Goal: Information Seeking & Learning: Learn about a topic

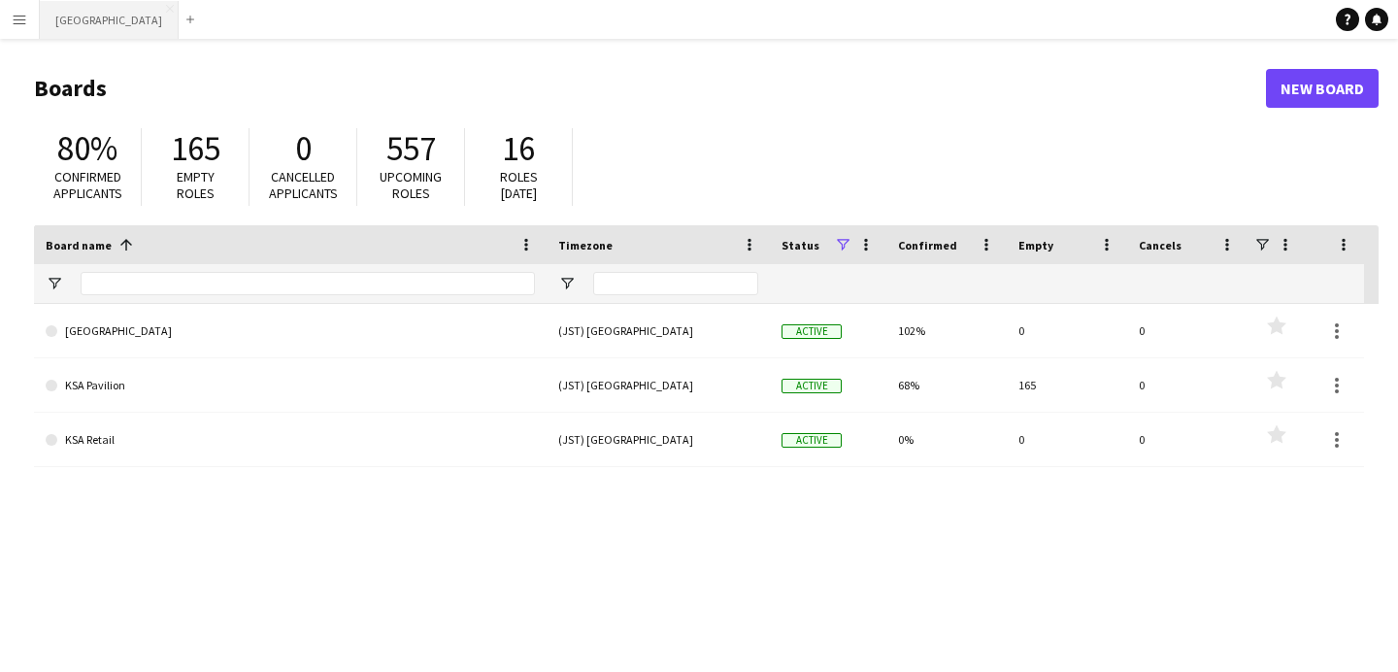
click at [85, 27] on button "[GEOGRAPHIC_DATA] Close" at bounding box center [109, 20] width 139 height 38
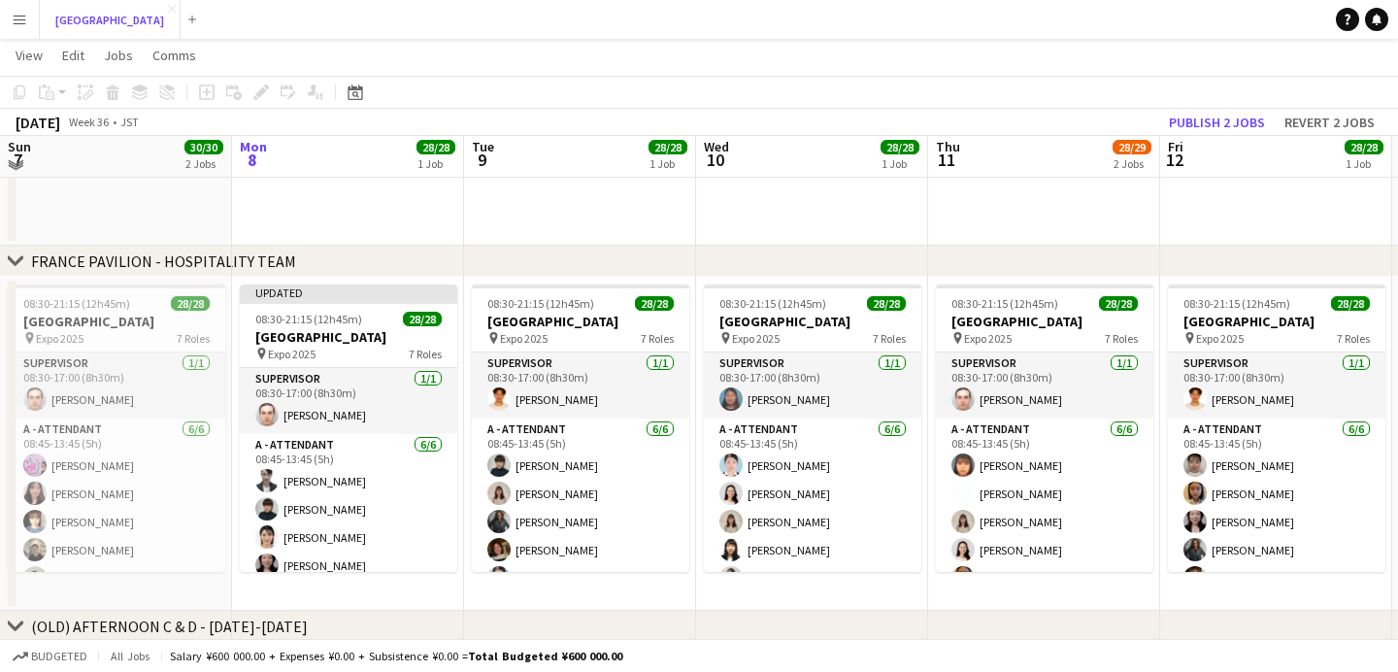
scroll to position [822, 0]
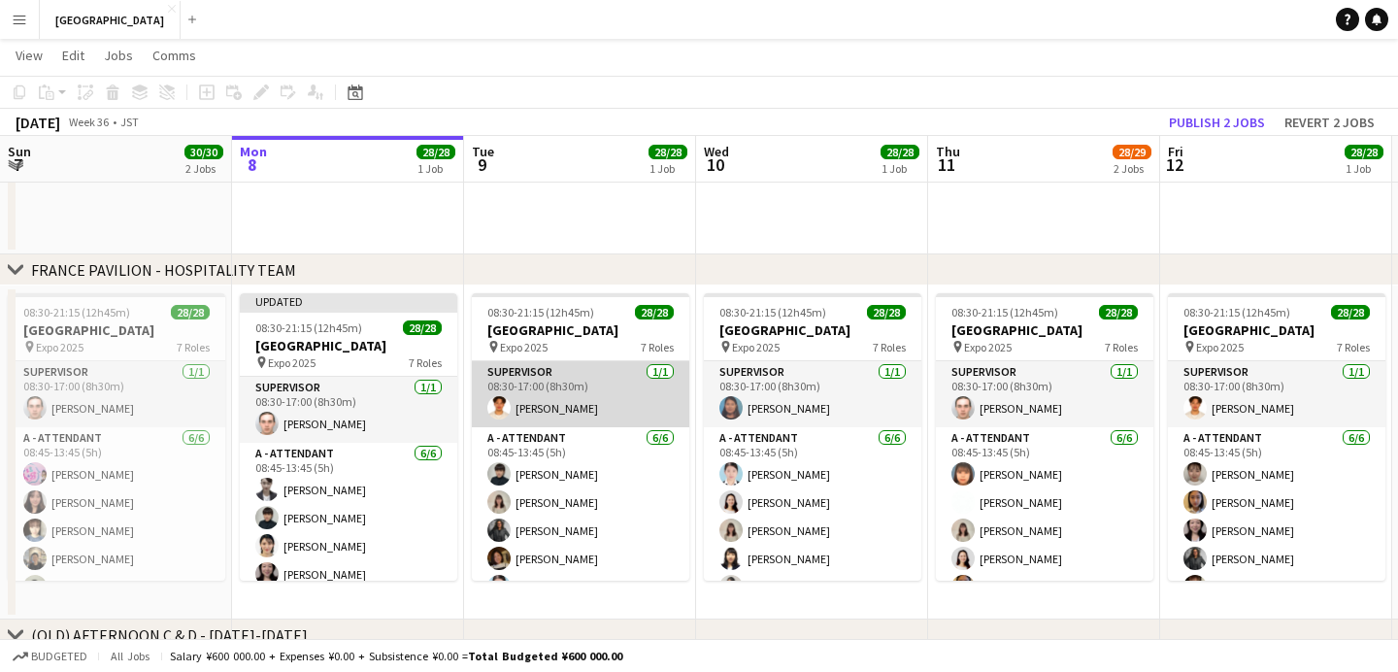
click at [537, 403] on app-card-role "SUPERVISOR [DATE] 08:30-17:00 (8h30m) [PERSON_NAME]" at bounding box center [581, 394] width 218 height 66
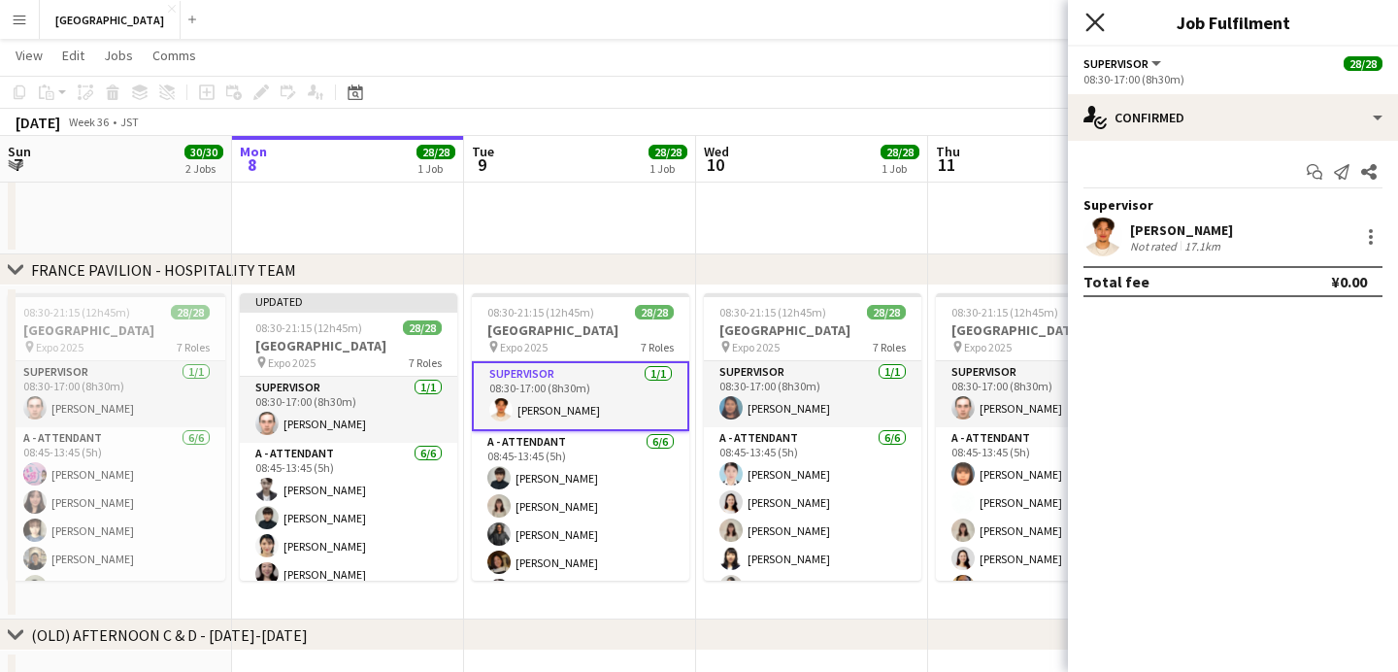
click at [1095, 27] on icon "Close pop-in" at bounding box center [1095, 22] width 18 height 18
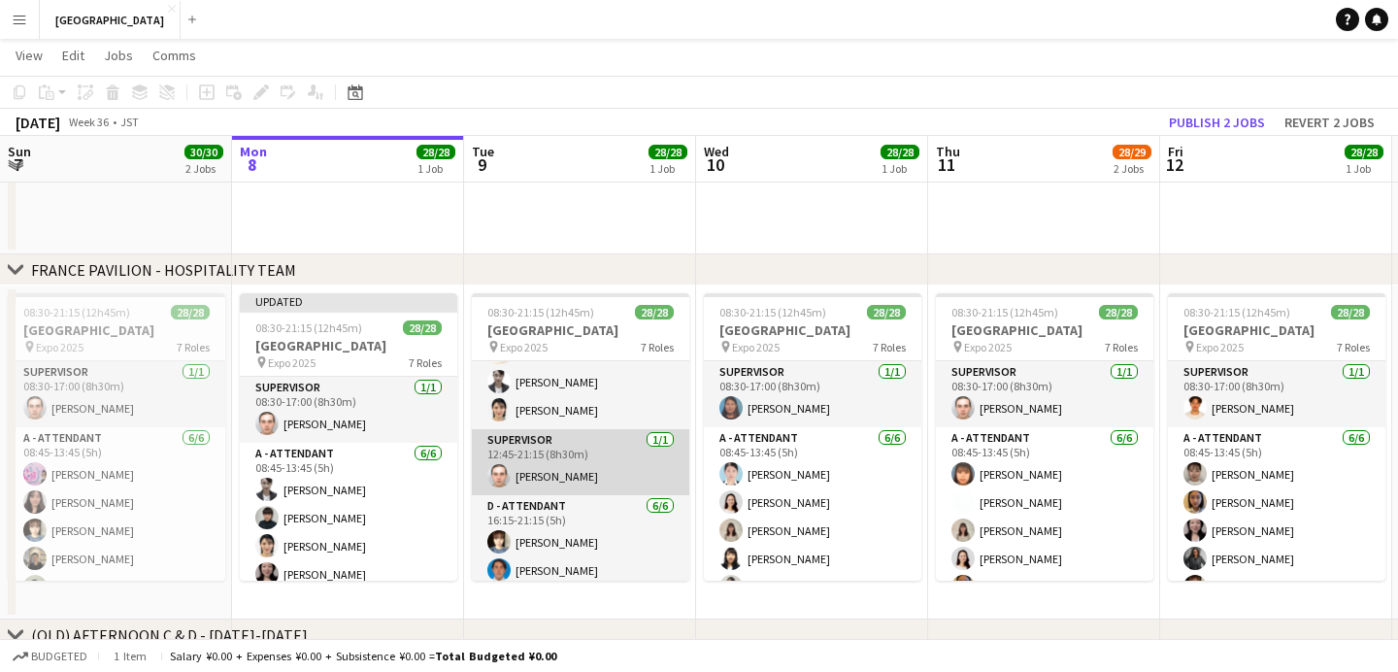
click at [546, 473] on app-card-role "SUPERVISOR [DATE] 12:45-21:15 (8h30m) [PERSON_NAME]" at bounding box center [581, 462] width 218 height 66
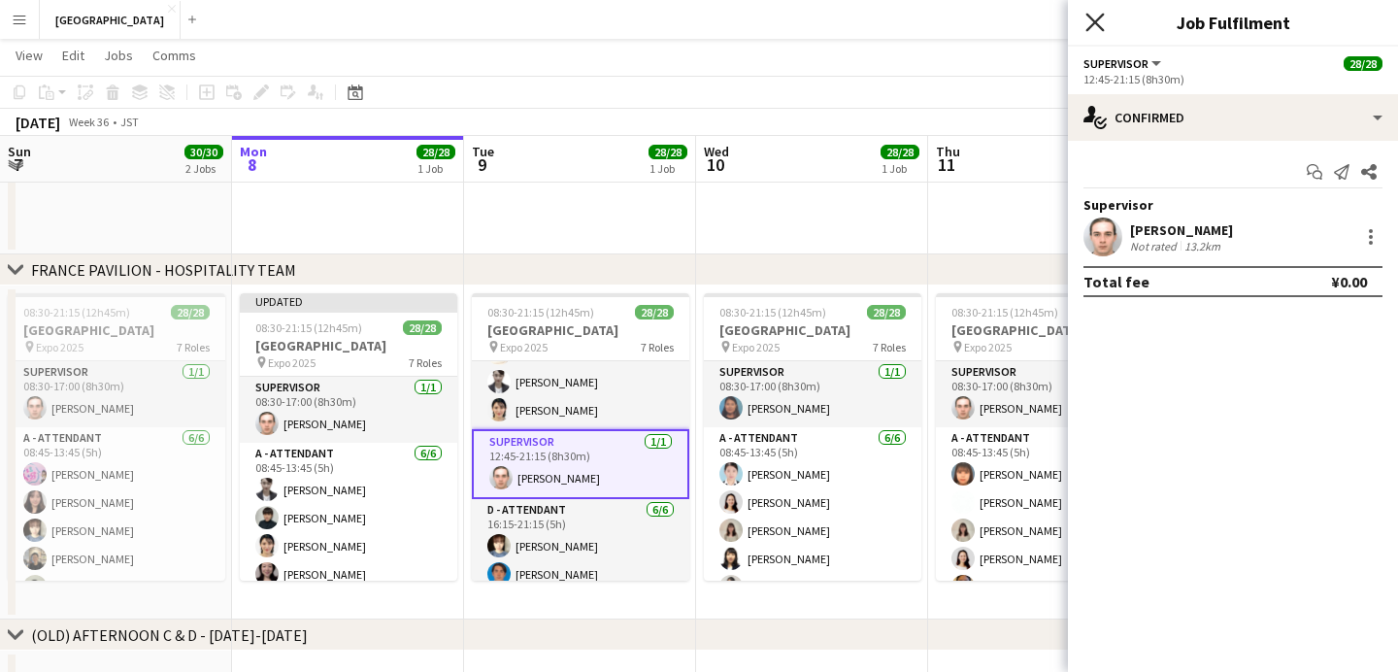
click at [1100, 23] on icon "Close pop-in" at bounding box center [1095, 22] width 18 height 18
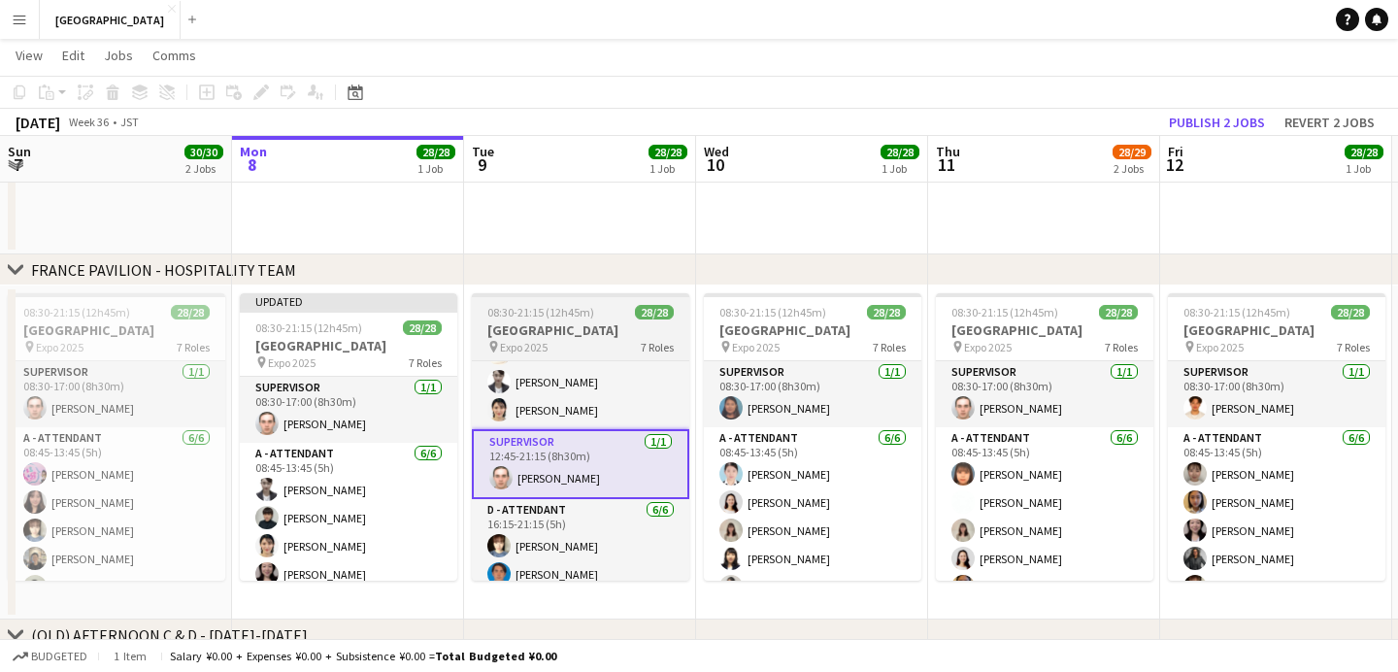
click at [606, 320] on app-job-card "08:30-21:15 (12h45m) 28/28 [GEOGRAPHIC_DATA] pin Expo 2025 7 Roles SUPERVISOR […" at bounding box center [581, 436] width 218 height 287
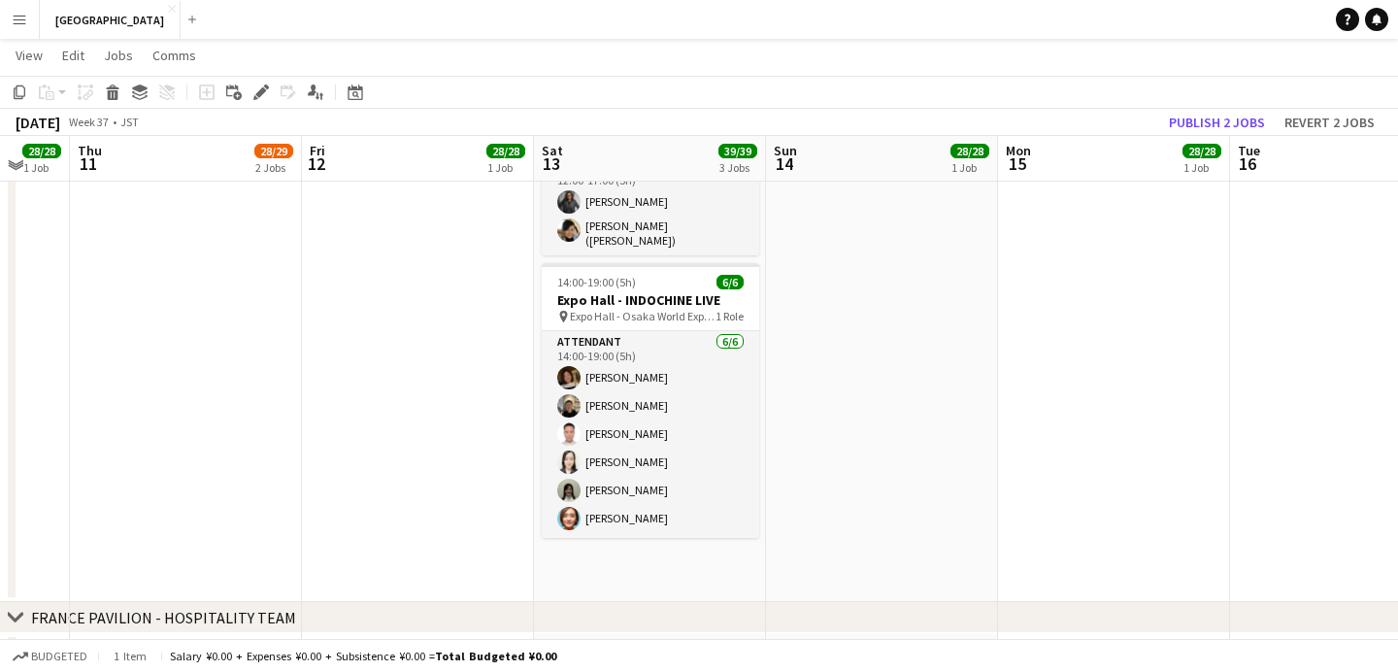
scroll to position [473, 0]
click at [649, 279] on div "14:00-19:00 (5h) 6/6" at bounding box center [651, 283] width 218 height 15
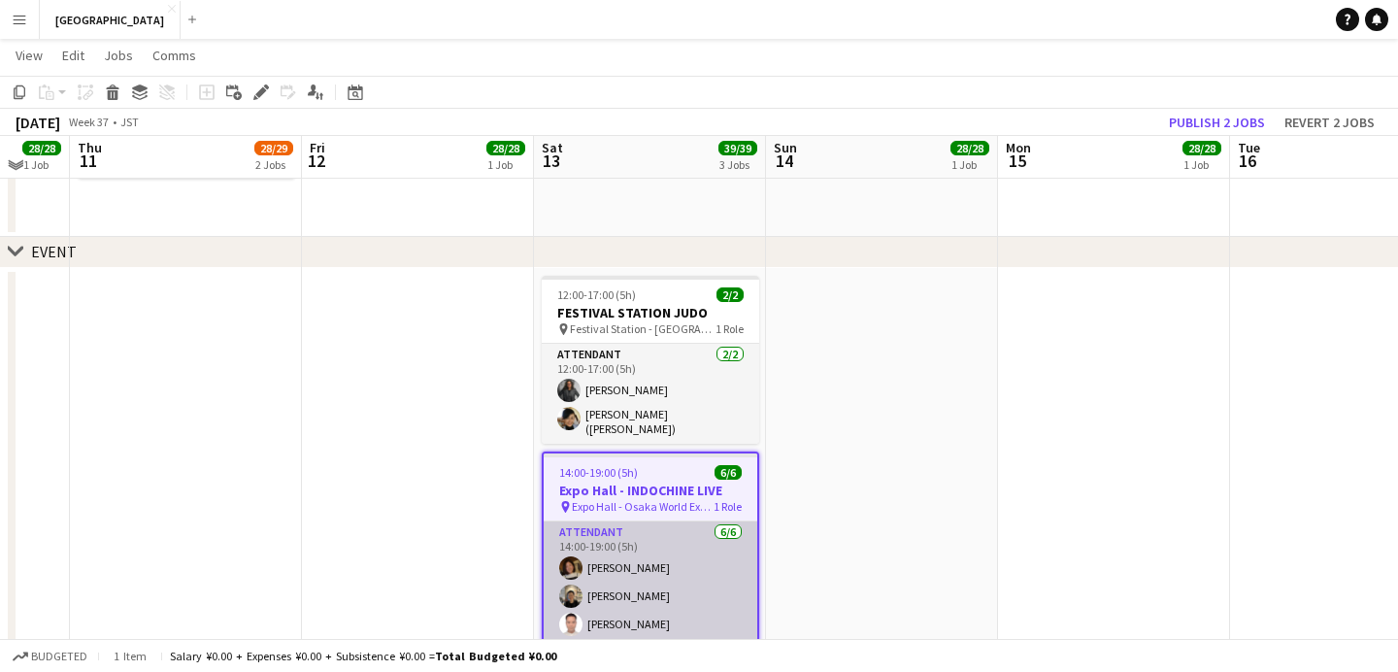
scroll to position [282, 0]
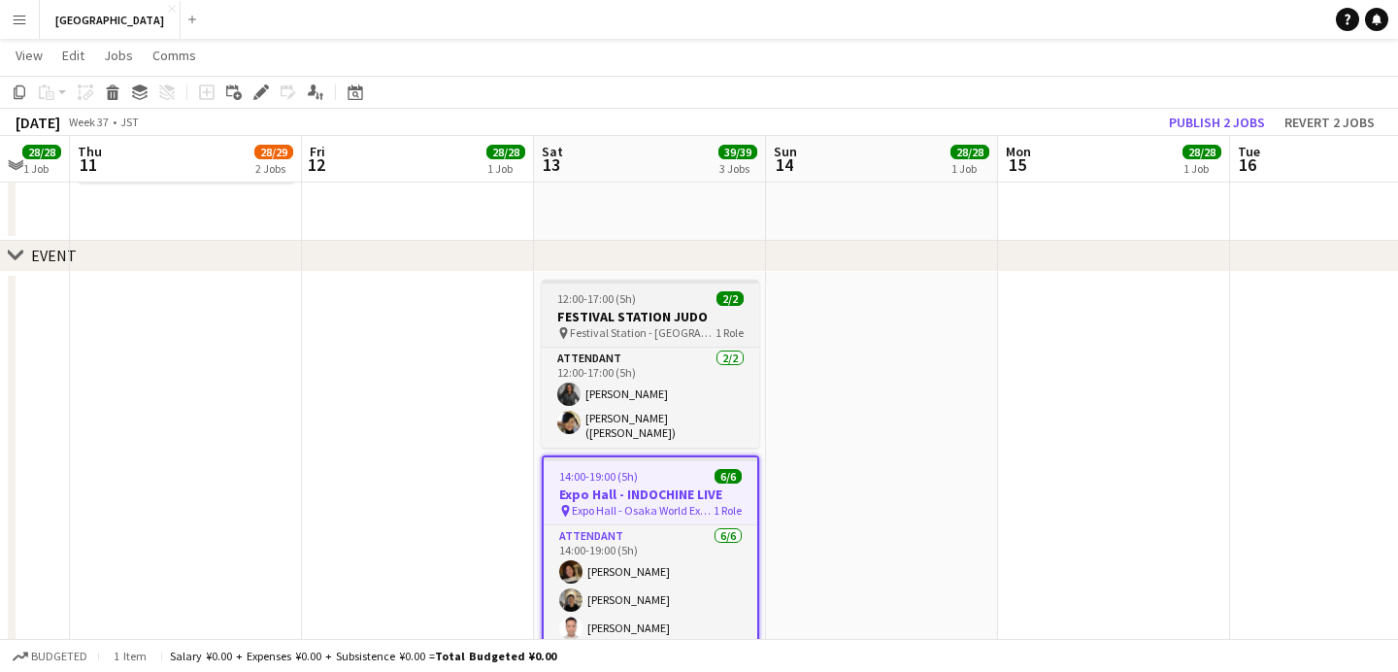
click at [659, 314] on h3 "FESTIVAL STATION JUDO" at bounding box center [651, 316] width 218 height 17
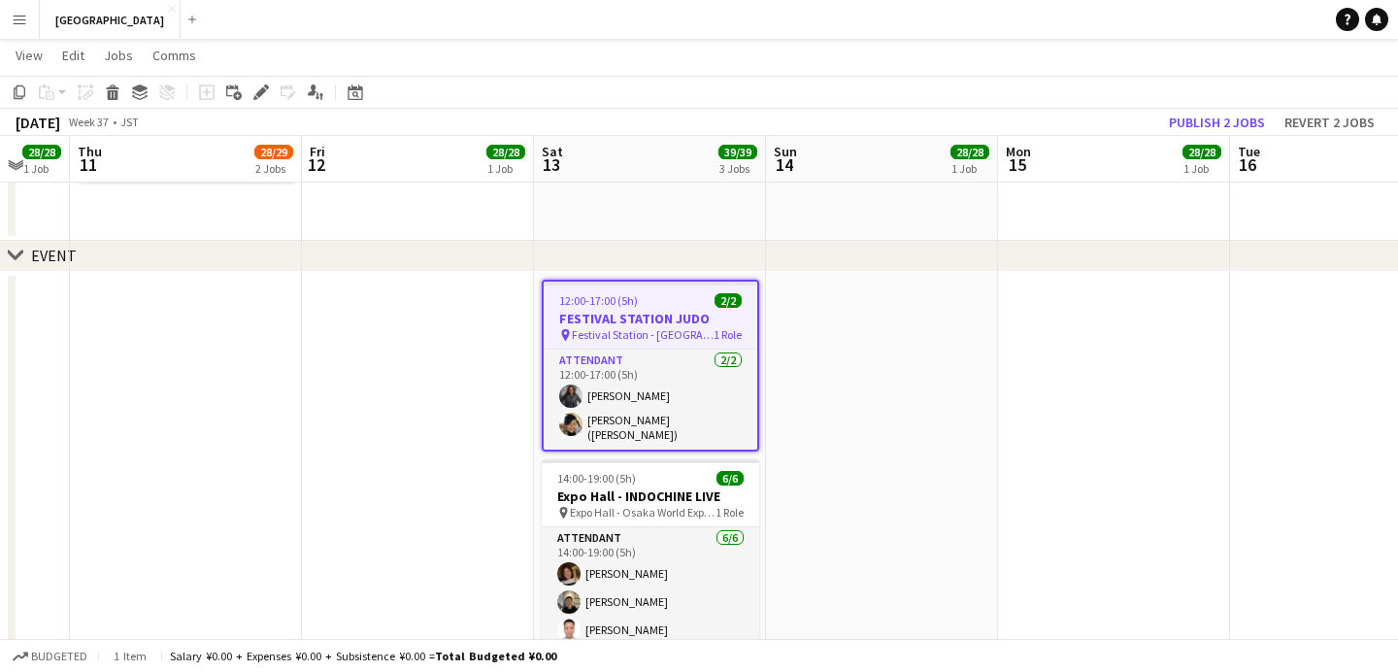
click at [606, 312] on h3 "FESTIVAL STATION JUDO" at bounding box center [651, 318] width 214 height 17
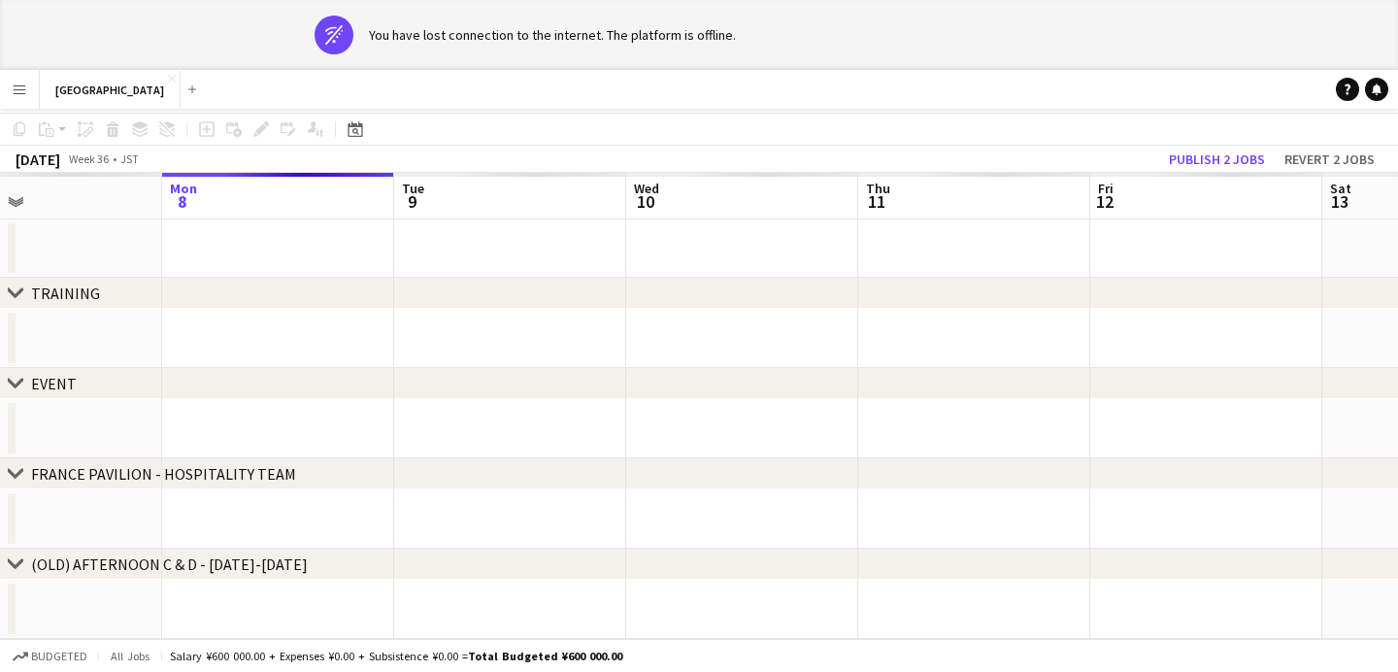
scroll to position [0, 0]
